Goal: Feedback & Contribution: Contribute content

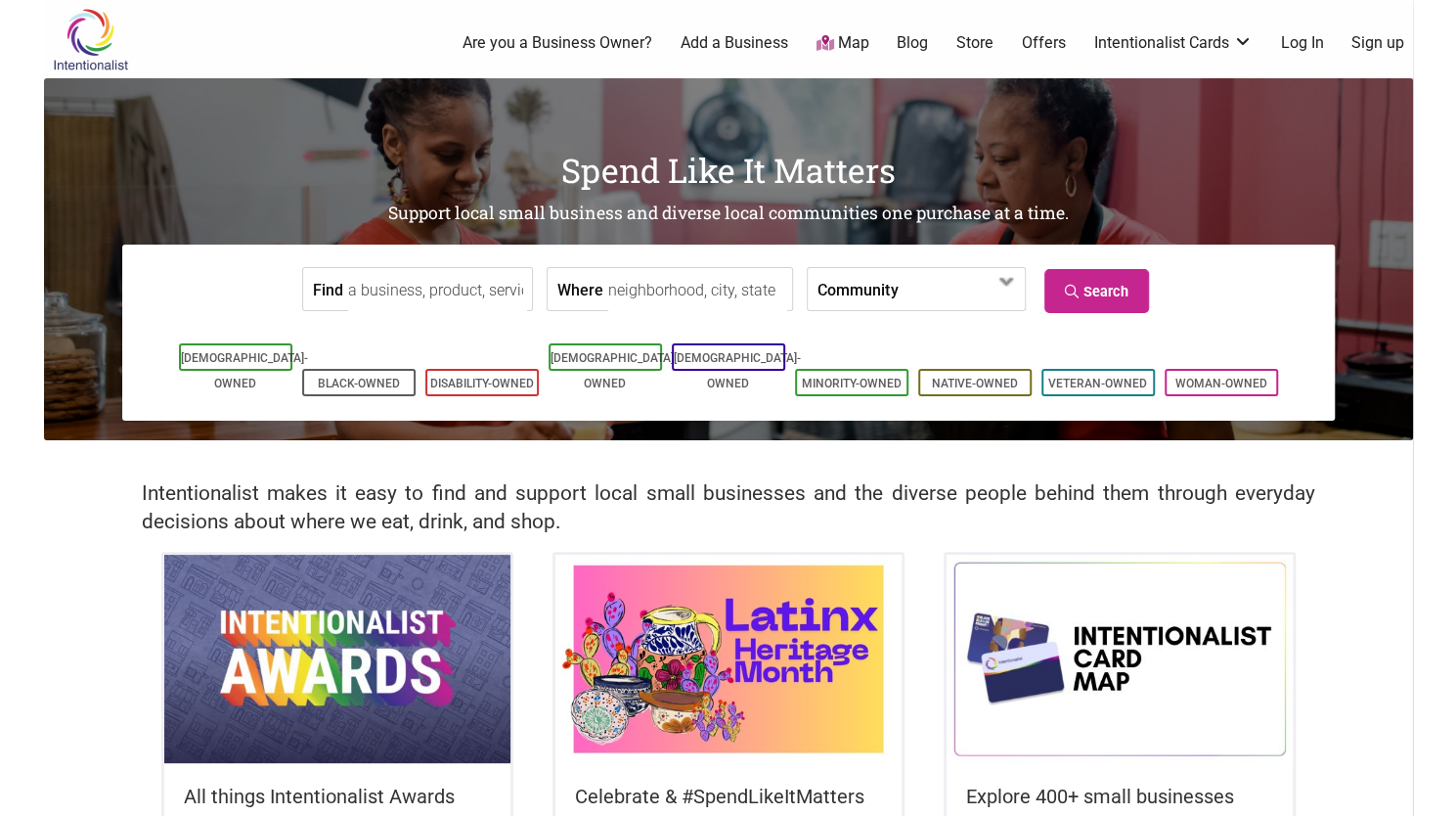
click at [1302, 41] on link "Log In" at bounding box center [1301, 44] width 43 height 22
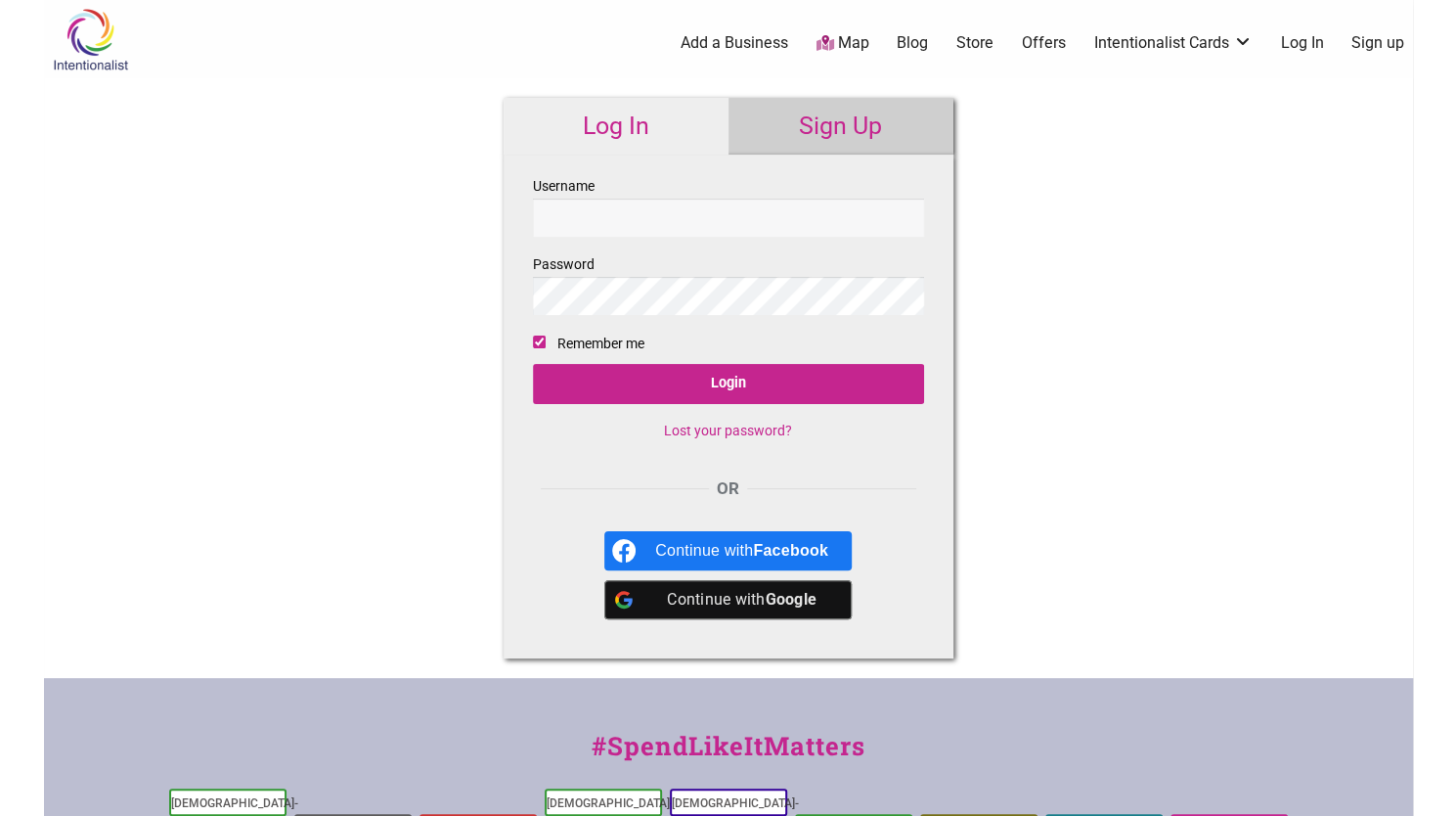
click at [690, 210] on input "Username" at bounding box center [728, 218] width 391 height 39
type input "[EMAIL_ADDRESS][DOMAIN_NAME]"
click at [534, 364] on input "Login" at bounding box center [728, 384] width 391 height 41
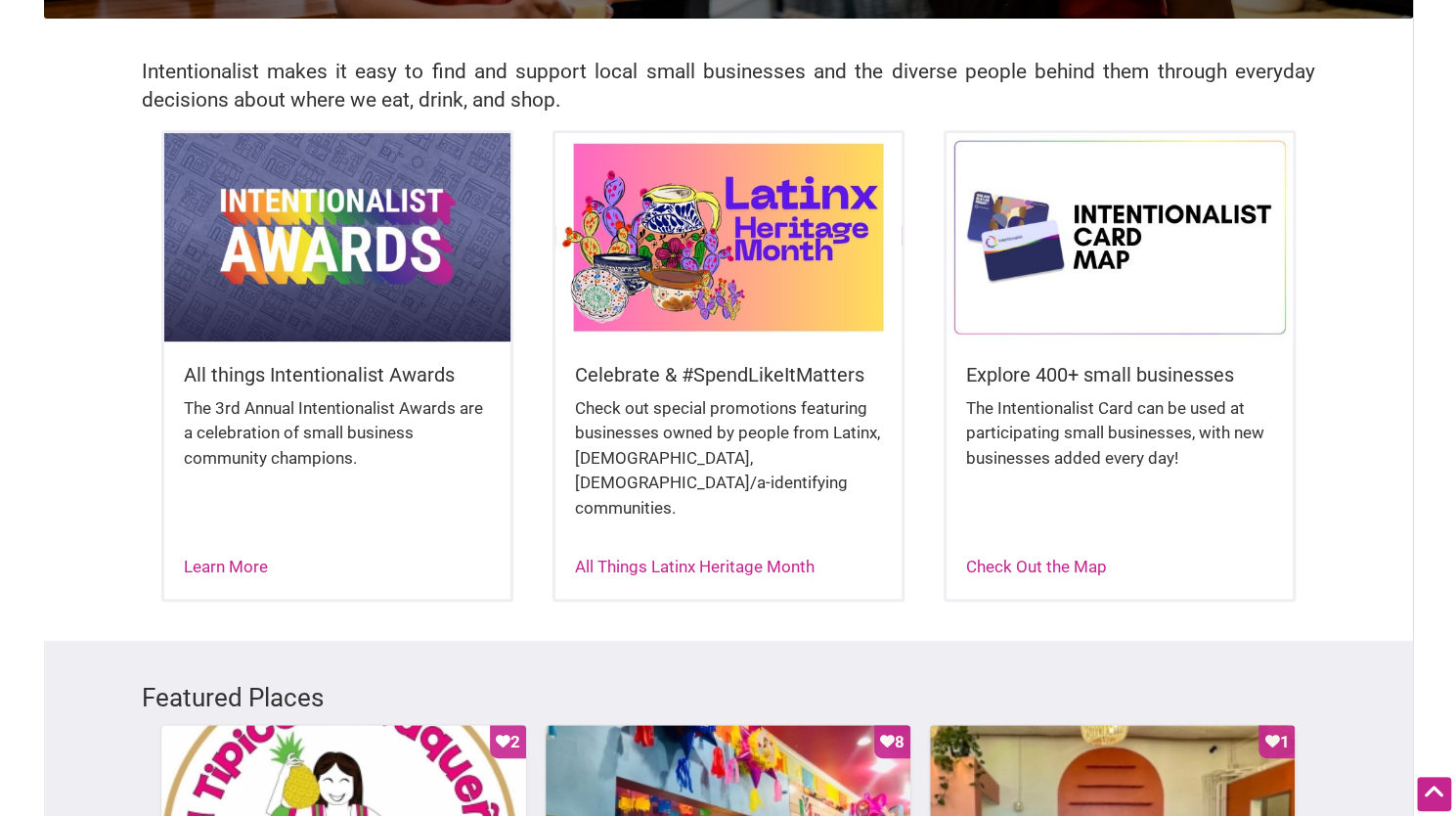
scroll to position [413, 0]
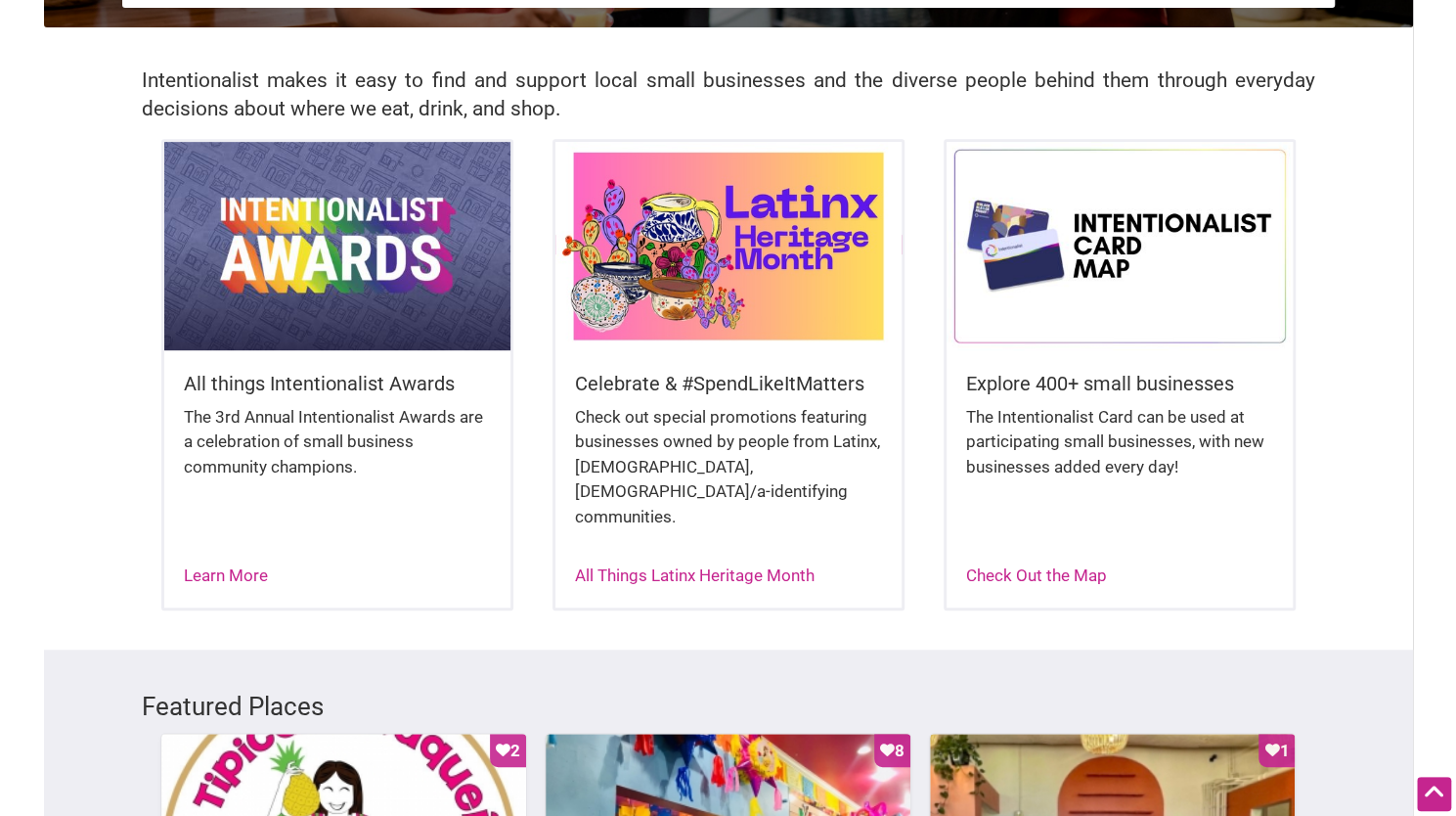
click at [777, 241] on img at bounding box center [728, 245] width 346 height 207
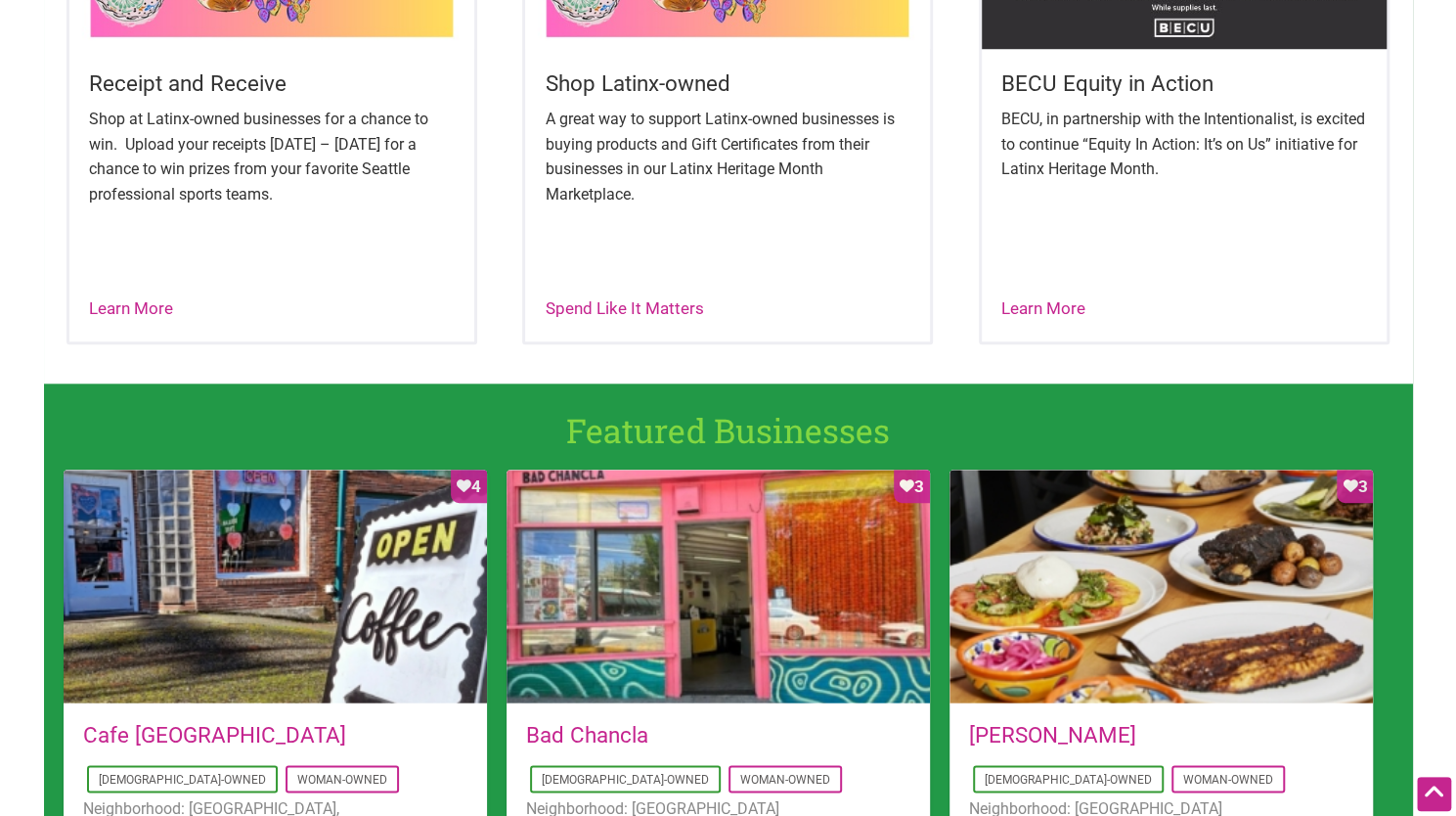
scroll to position [949, 0]
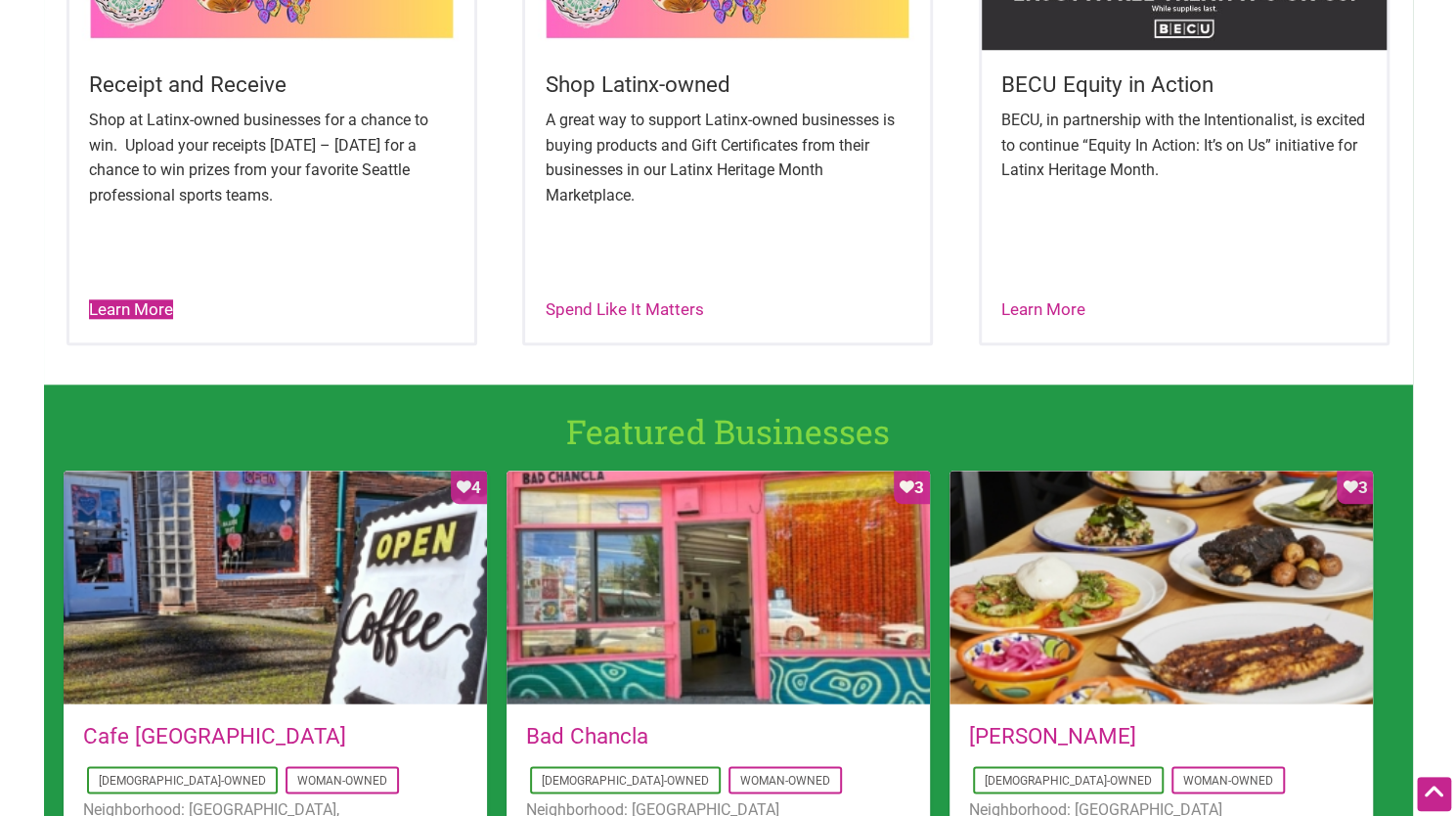
click at [148, 302] on link "Learn More" at bounding box center [131, 309] width 84 height 20
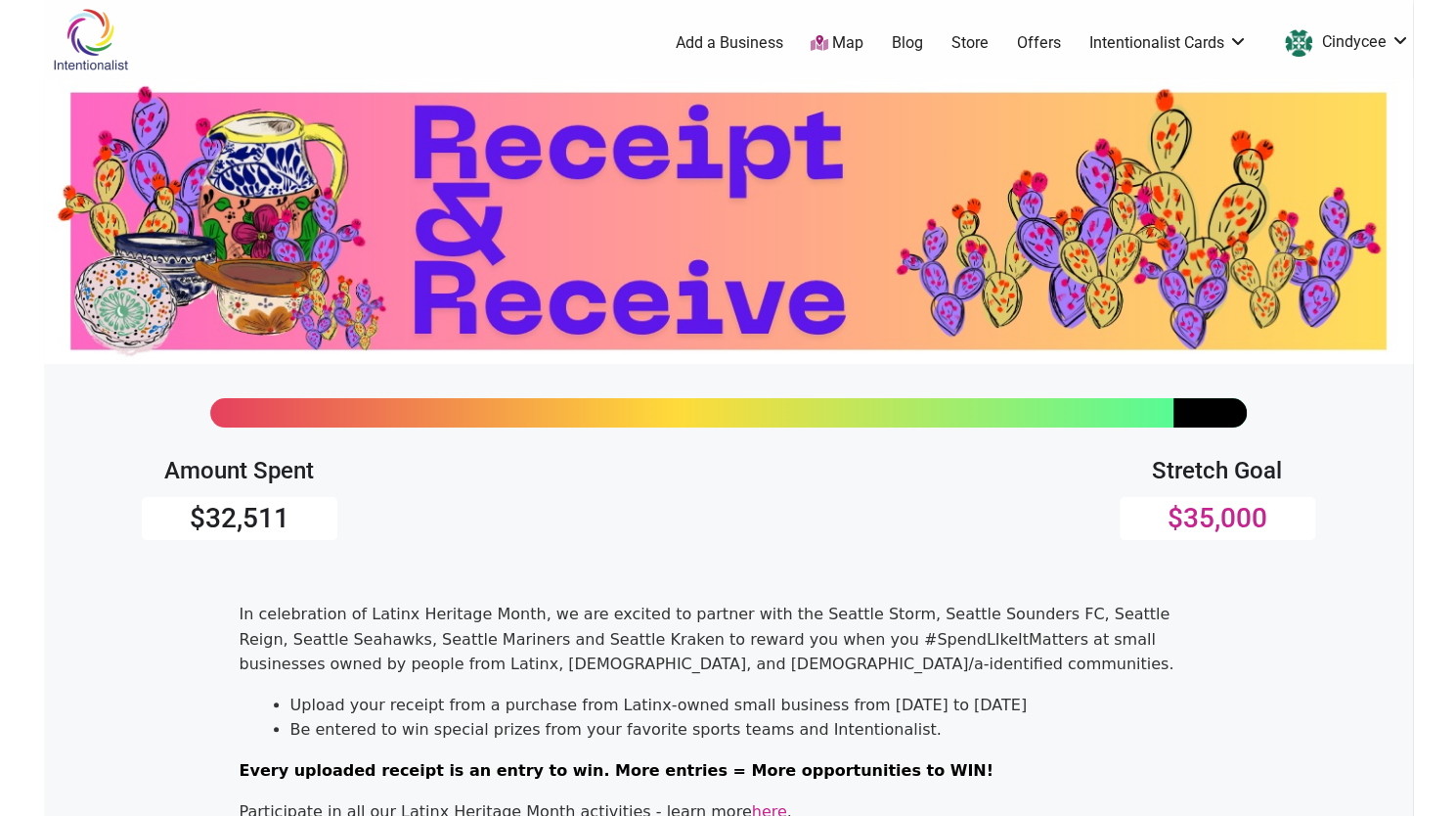
scroll to position [523, 0]
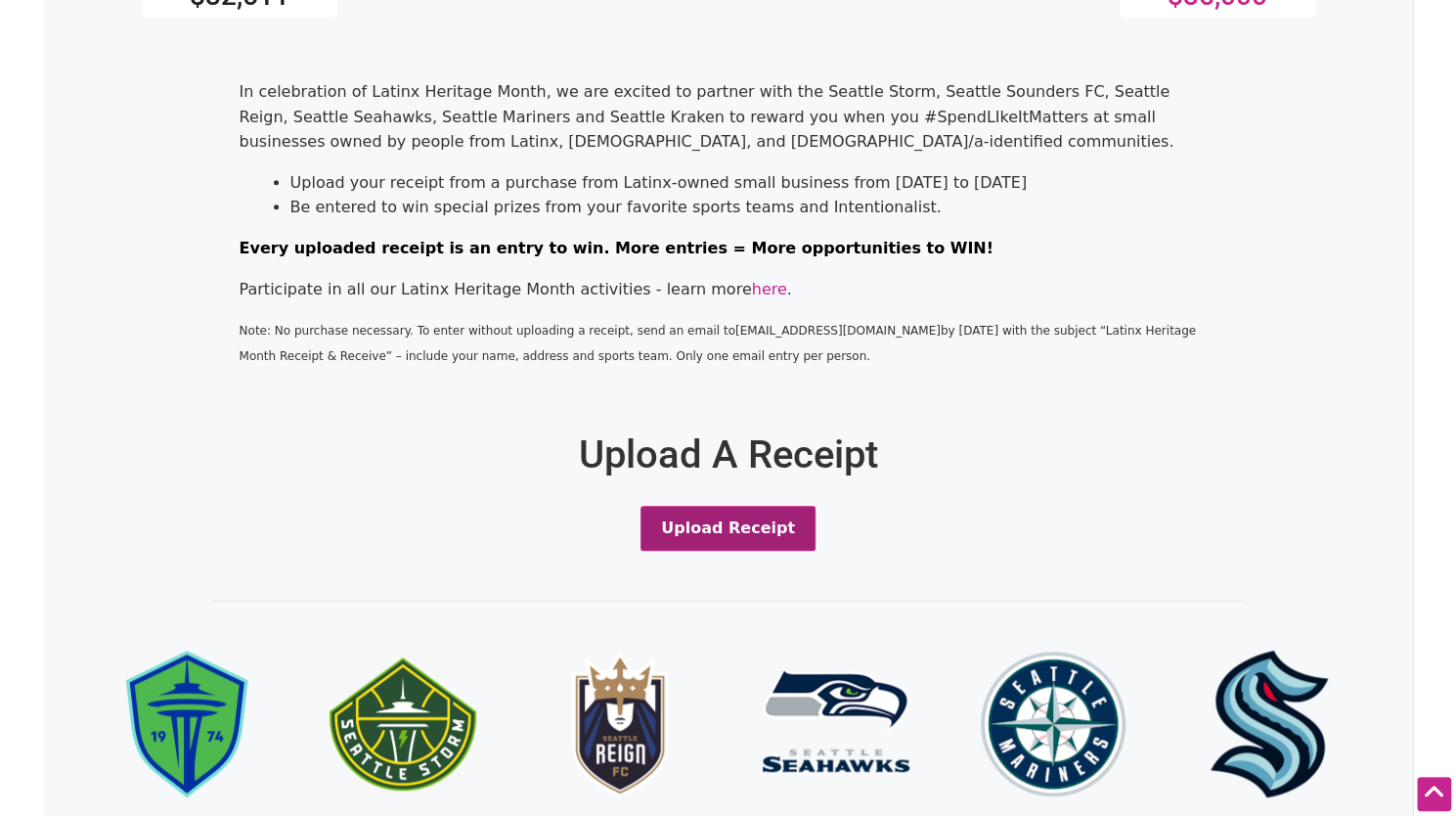
click at [785, 526] on button "Upload Receipt" at bounding box center [728, 528] width 175 height 45
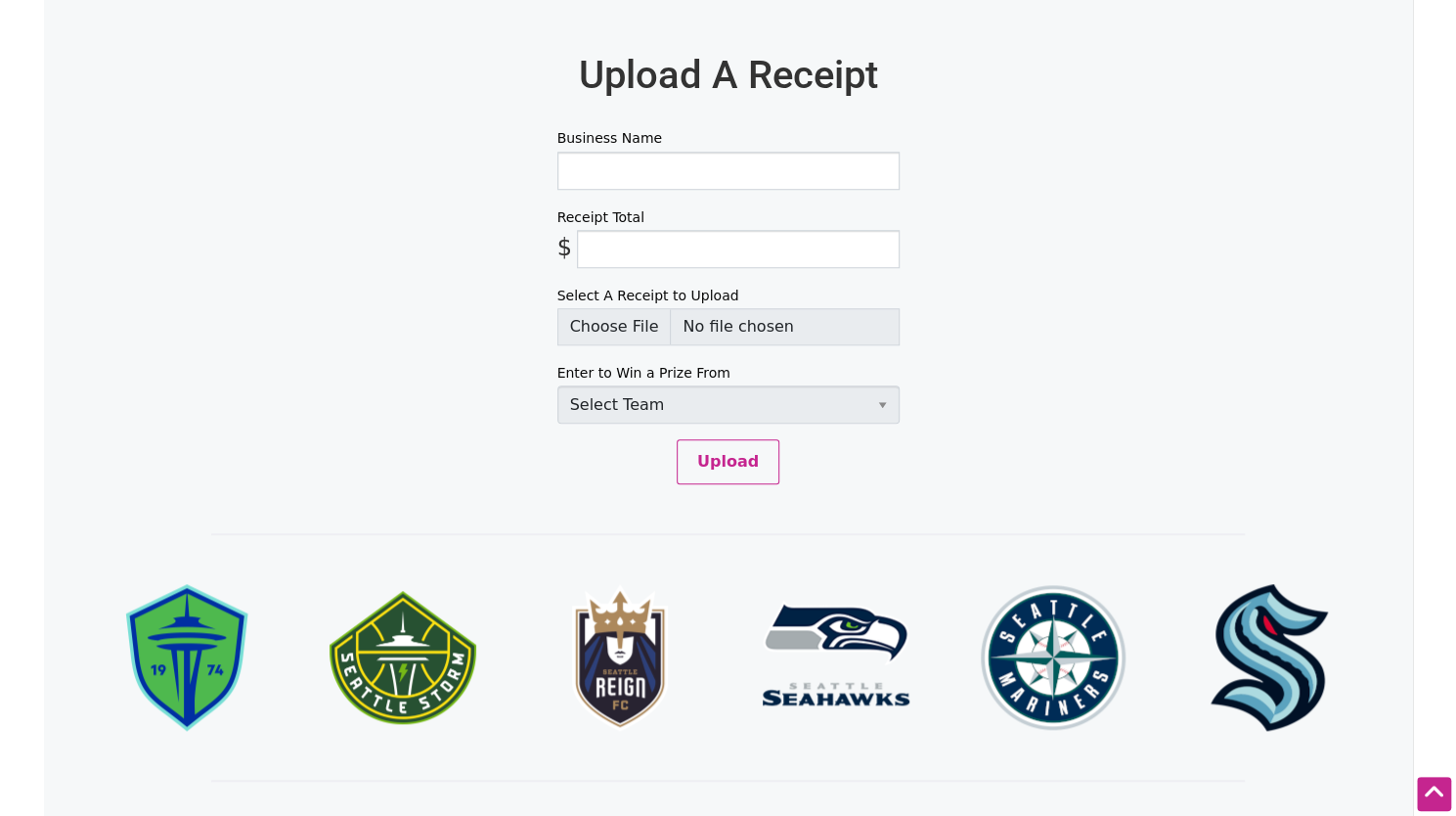
scroll to position [905, 0]
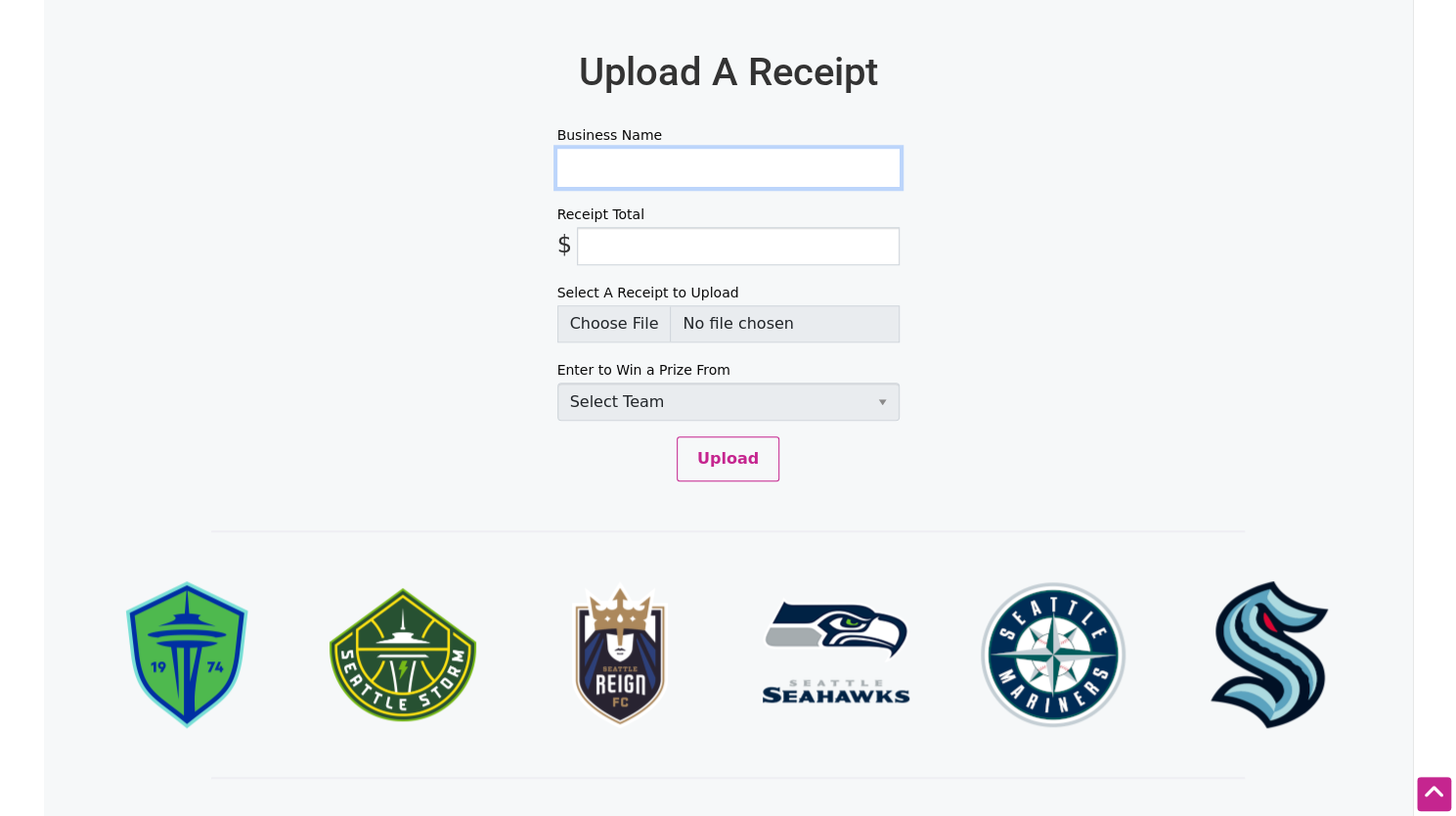
click at [729, 175] on input "Business Name" at bounding box center [728, 167] width 342 height 39
type input "La peruanita"
click at [749, 236] on input "Receipt Total" at bounding box center [738, 246] width 323 height 39
type input "5"
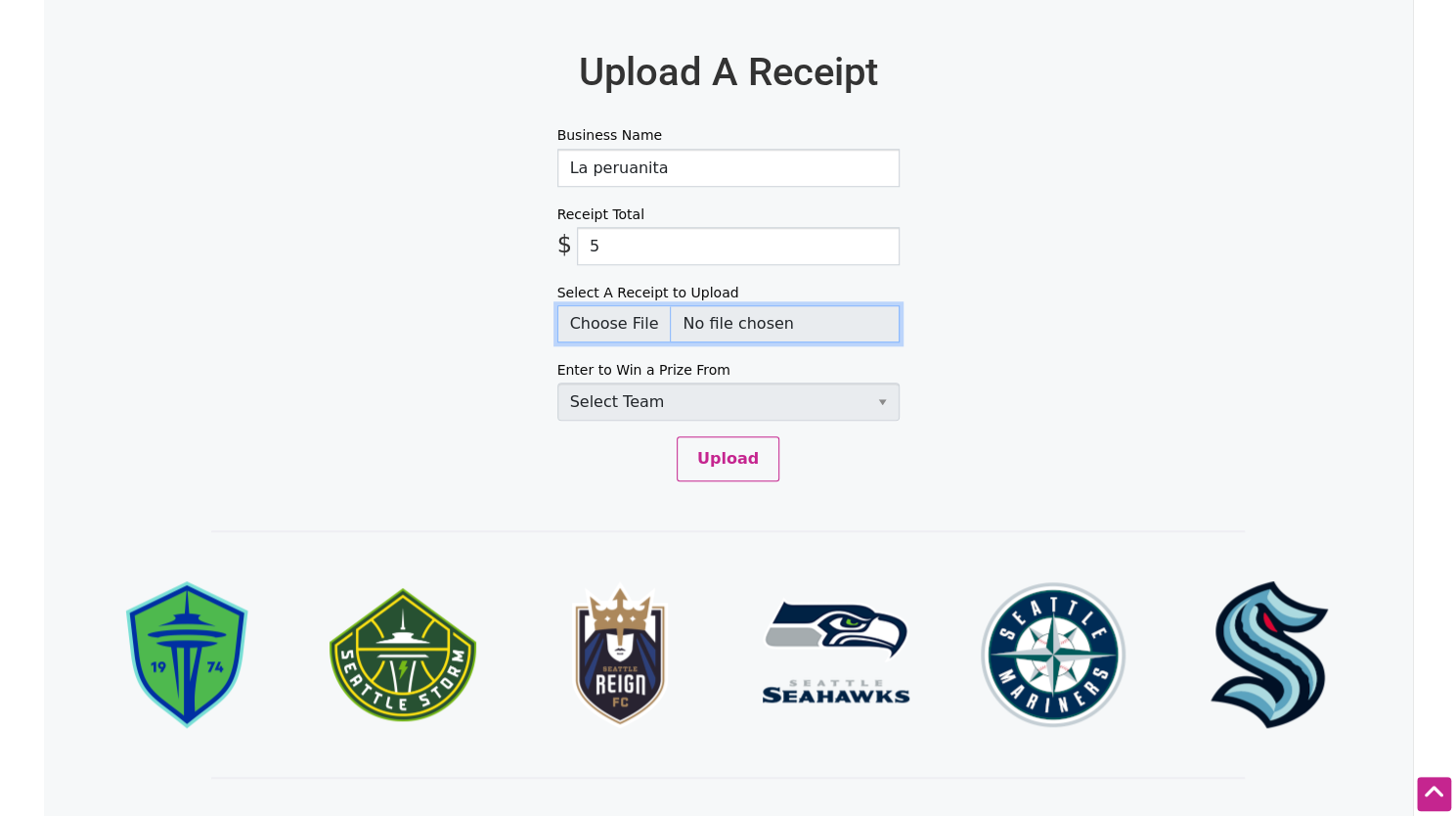
click at [610, 322] on input "Select A Receipt to Upload" at bounding box center [728, 324] width 342 height 38
click at [585, 317] on input "Select A Receipt to Upload" at bounding box center [728, 324] width 342 height 38
type input "C:\fakepath\peruanita_submit.png"
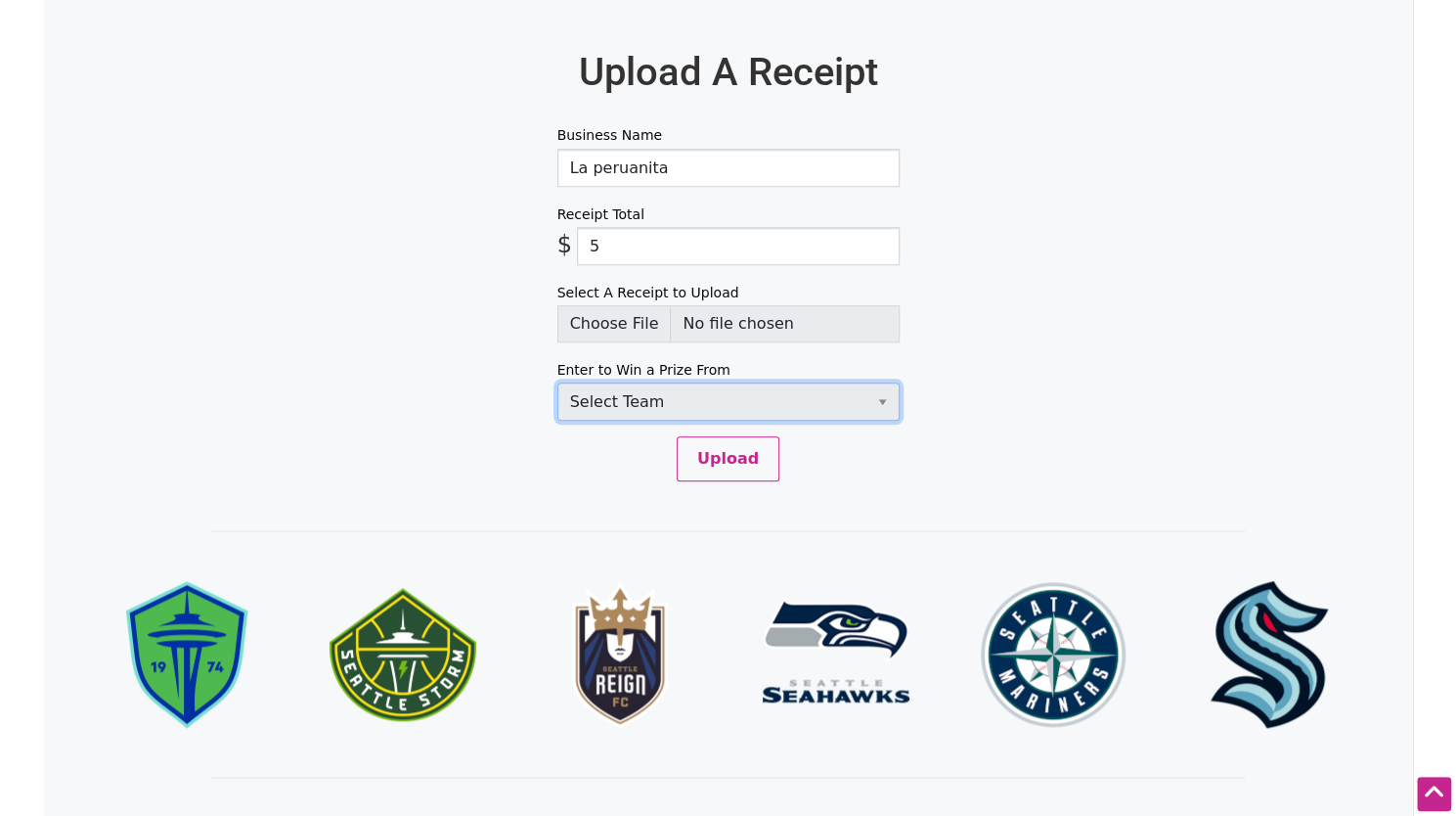
click at [697, 410] on select "Select Team Seattle Sounders FC Seattle Storm Seattle Reign Seattle Seahawks Se…" at bounding box center [728, 401] width 342 height 39
select select "SeattleStorm"
click at [557, 382] on select "Select Team Seattle Sounders FC Seattle Storm Seattle Reign Seattle Seahawks Se…" at bounding box center [728, 401] width 342 height 39
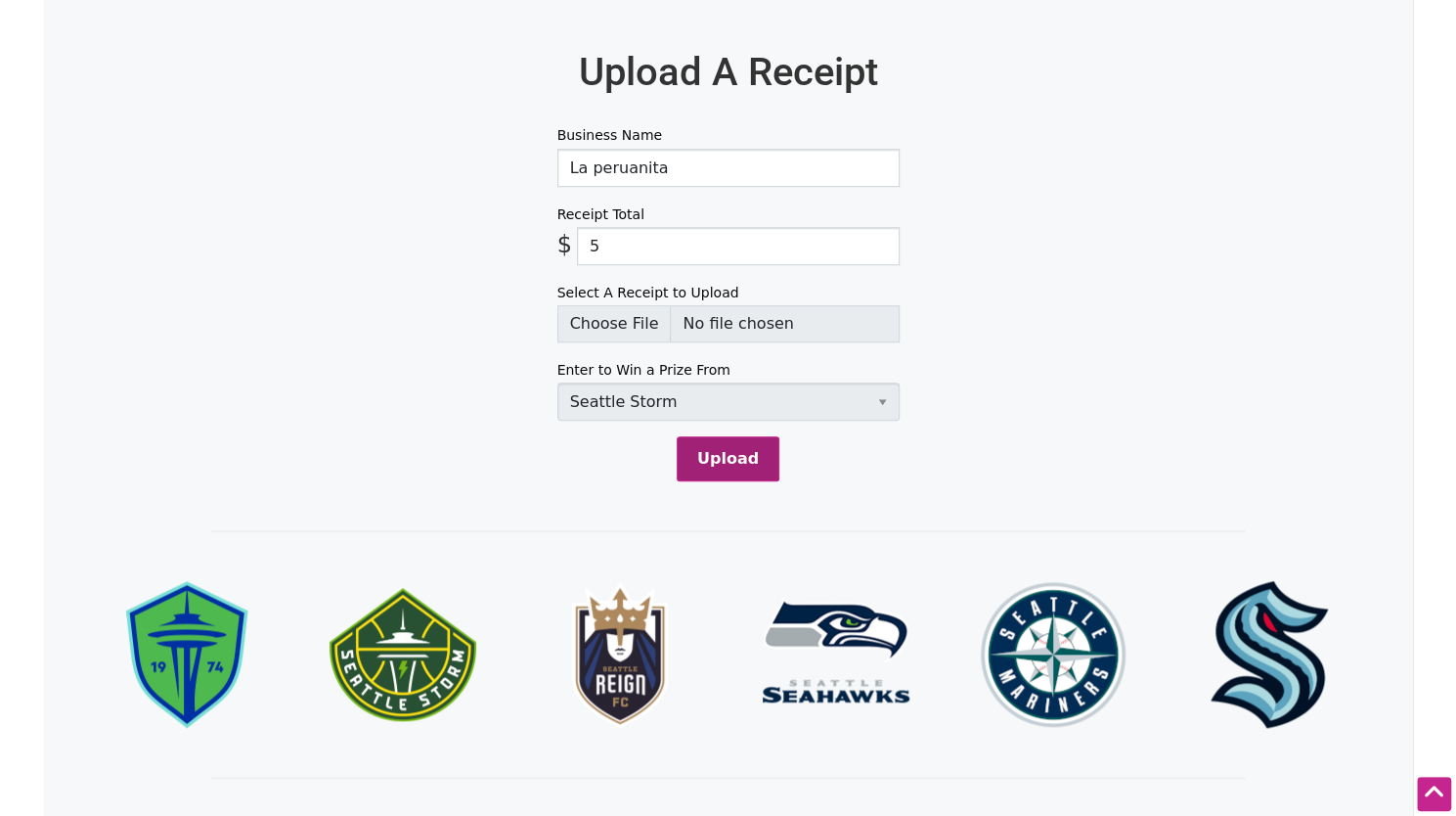
click at [717, 462] on button "Upload" at bounding box center [728, 459] width 103 height 45
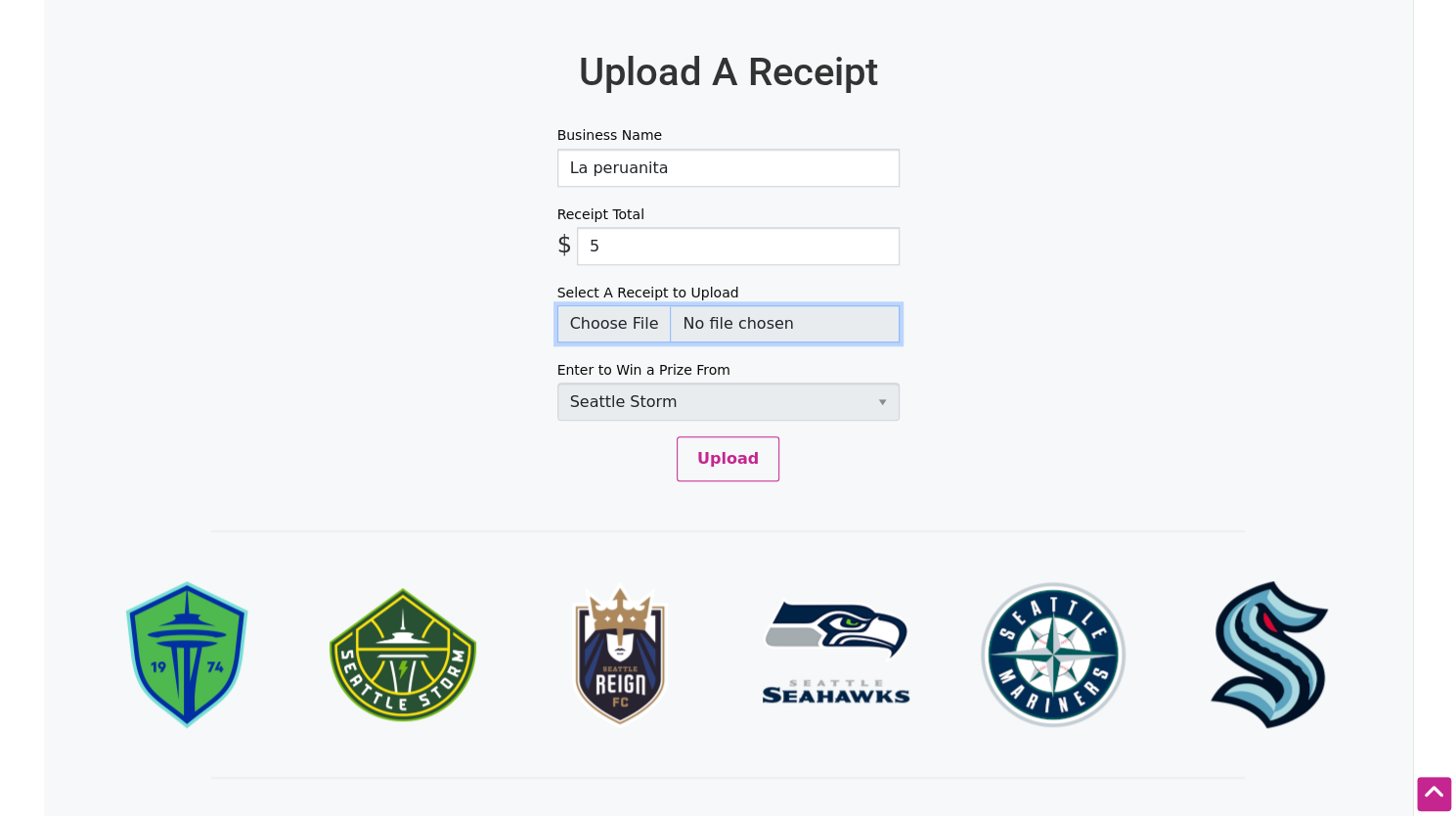
click at [612, 329] on input "Select A Receipt to Upload" at bounding box center [728, 324] width 342 height 38
type input "C:\fakepath\peruanita_submit.jpg"
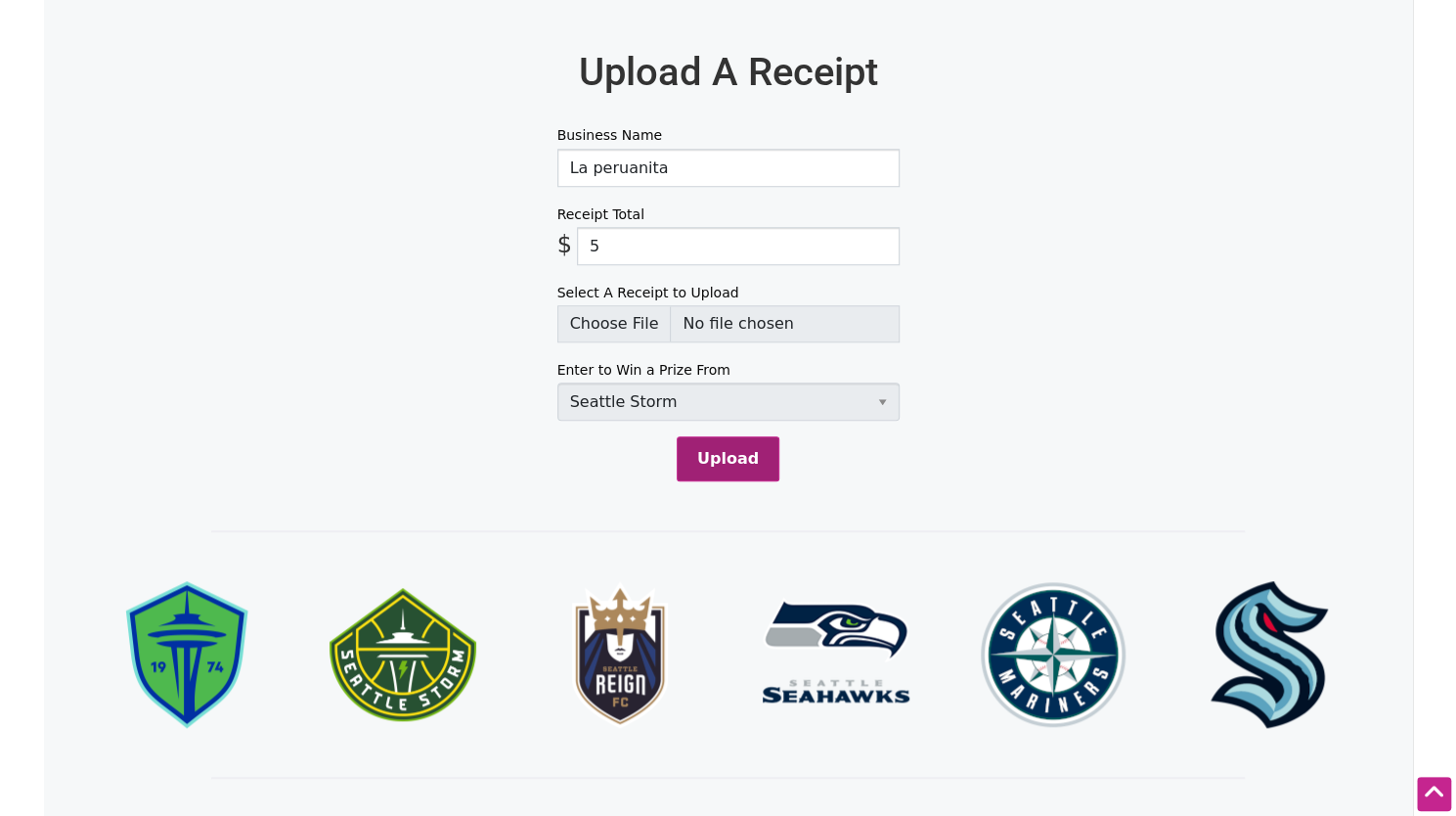
click at [718, 452] on button "Upload" at bounding box center [728, 459] width 103 height 45
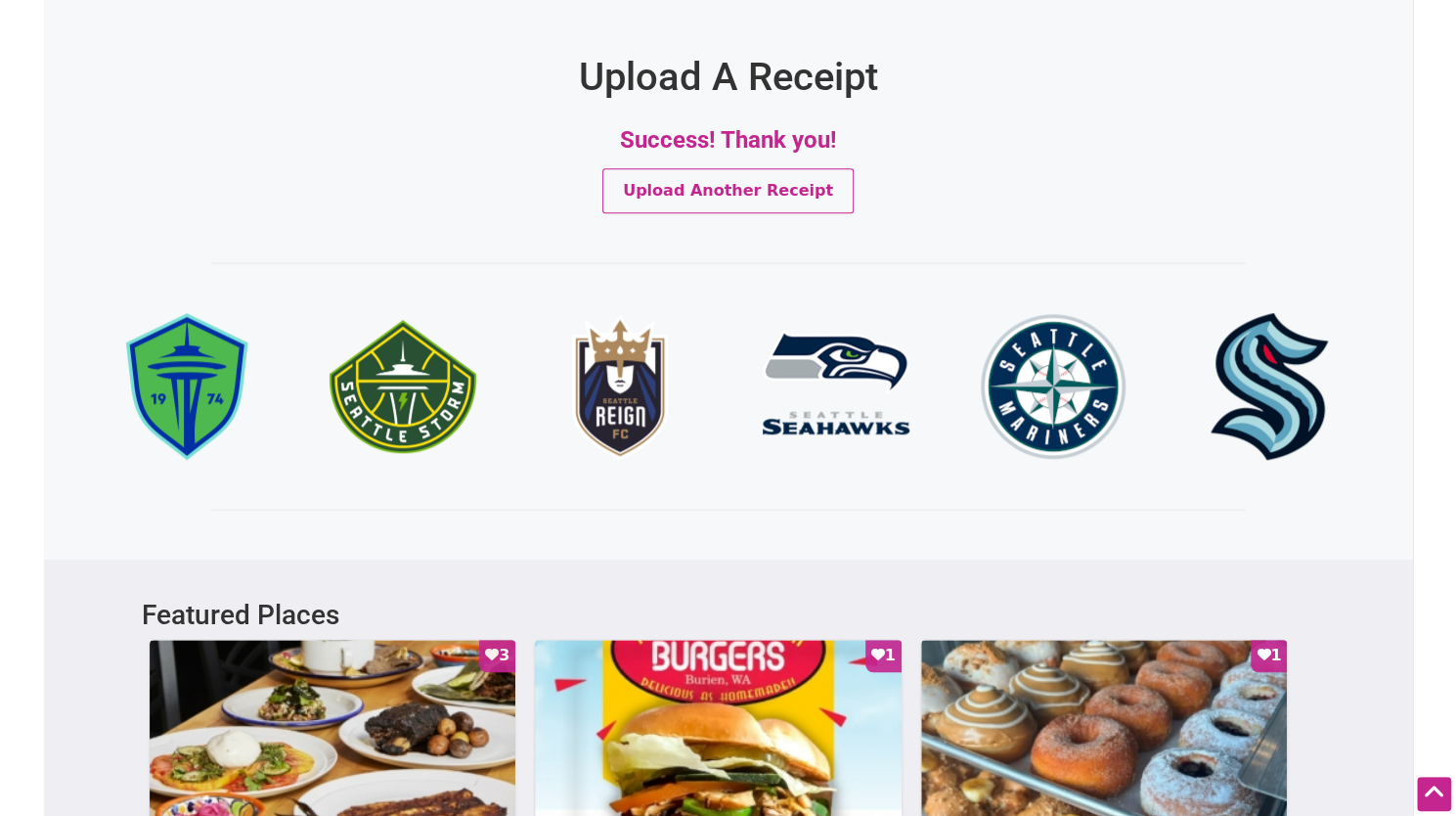
scroll to position [0, 0]
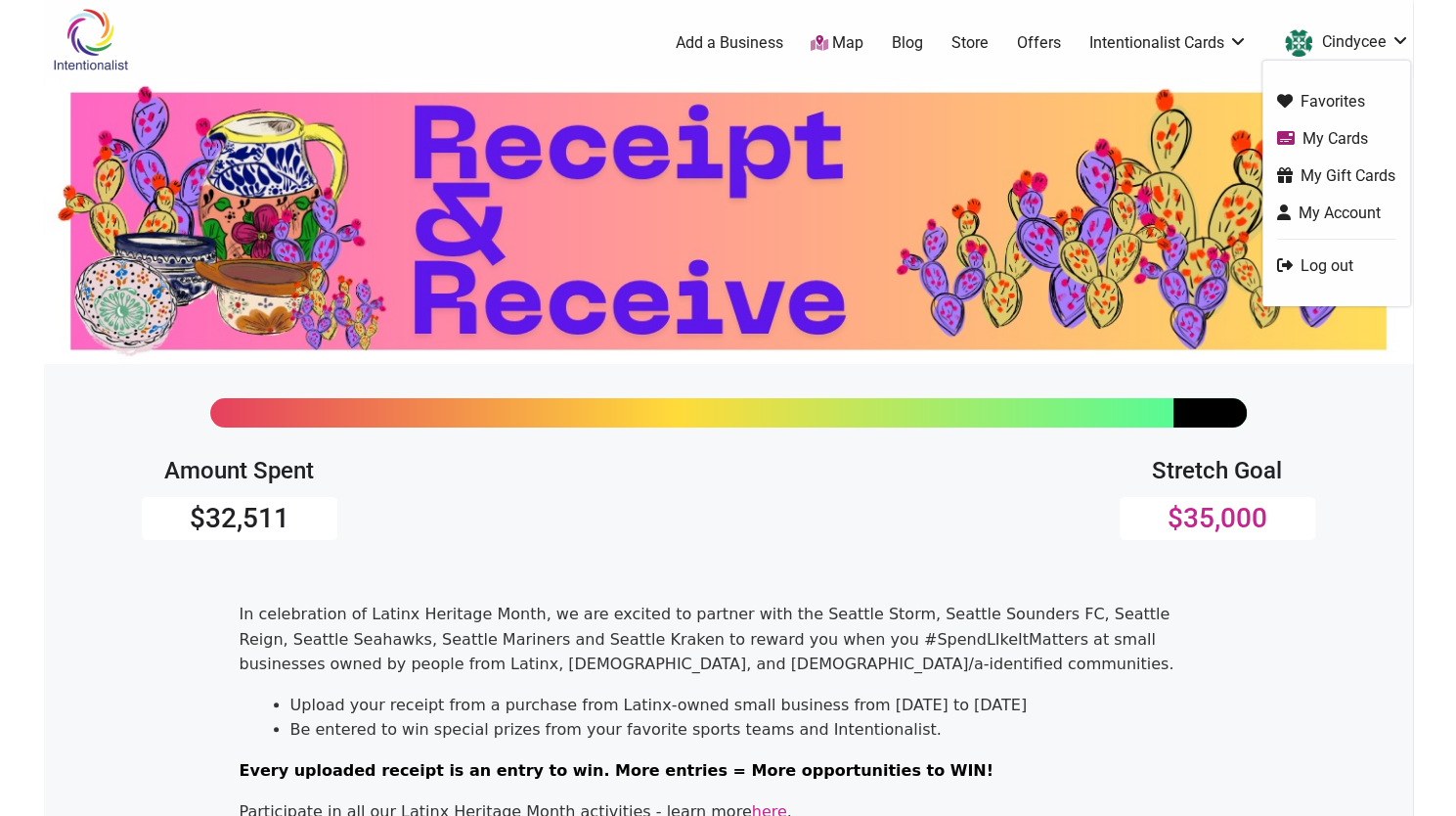
click at [1343, 135] on link "My Cards" at bounding box center [1336, 138] width 119 height 23
